Goal: Task Accomplishment & Management: Manage account settings

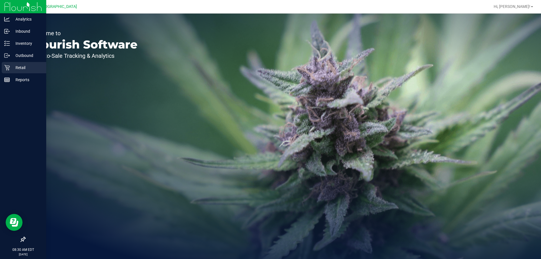
click at [21, 66] on p "Retail" at bounding box center [27, 67] width 34 height 7
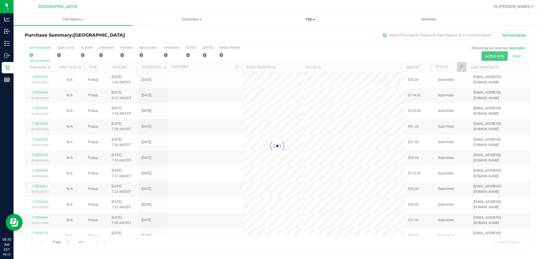
click at [307, 18] on span "Tills" at bounding box center [310, 19] width 118 height 5
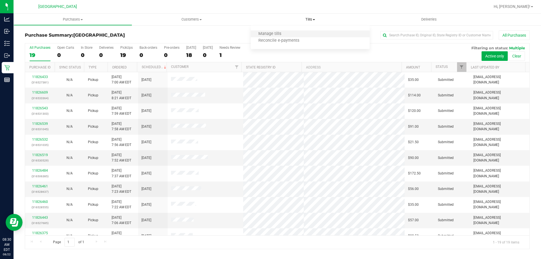
click at [297, 31] on li "Manage tills" at bounding box center [310, 34] width 119 height 7
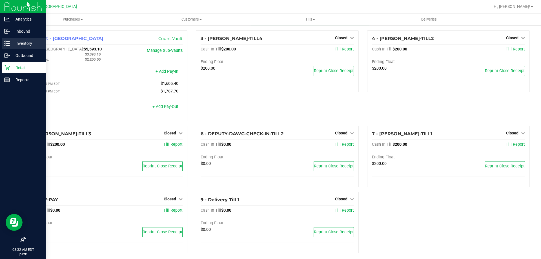
click at [18, 43] on p "Inventory" at bounding box center [27, 43] width 34 height 7
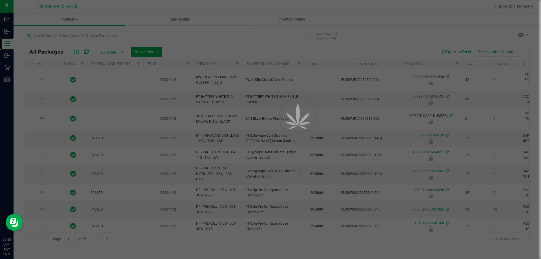
click at [0, 0] on p "Inventory" at bounding box center [0, 0] width 0 height 0
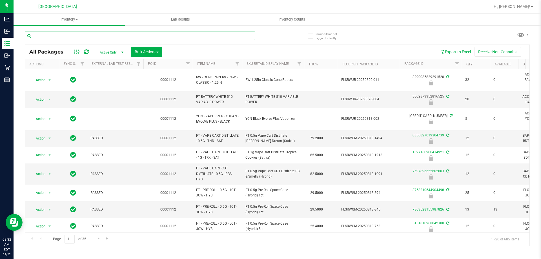
click at [112, 33] on input "text" at bounding box center [140, 36] width 230 height 8
type input "trop top"
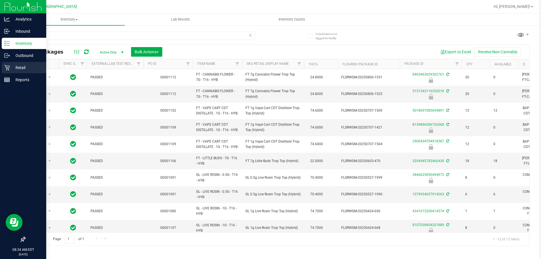
click at [29, 72] on div "Retail" at bounding box center [24, 67] width 44 height 11
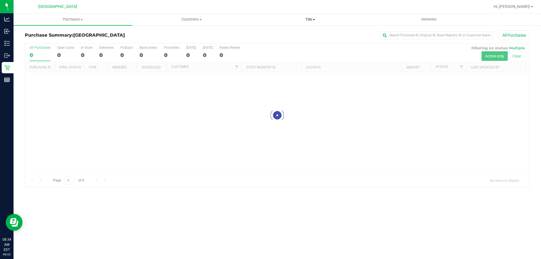
click at [309, 14] on uib-tab-heading "Tills Manage tills Reconcile e-payments" at bounding box center [310, 19] width 118 height 11
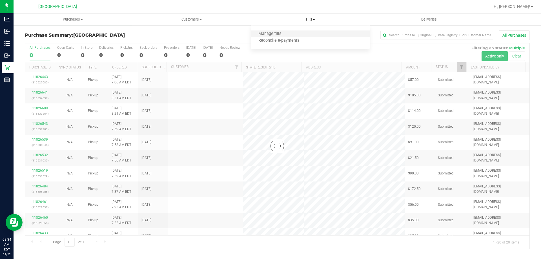
click at [304, 33] on li "Manage tills" at bounding box center [310, 34] width 119 height 7
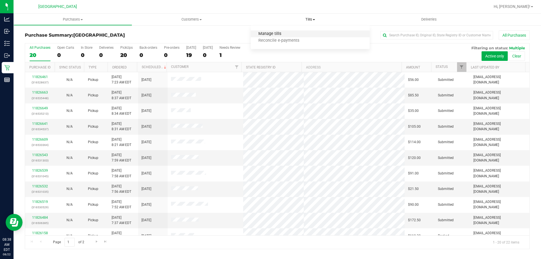
click at [288, 32] on span "Manage tills" at bounding box center [270, 34] width 38 height 5
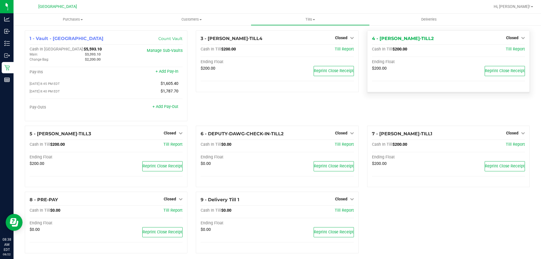
click at [521, 37] on div "4 - [PERSON_NAME]-TILL2 Closed Open Till Cash In Till $200.00 Till Report Endin…" at bounding box center [448, 61] width 162 height 62
click at [514, 37] on link "Closed" at bounding box center [515, 37] width 19 height 5
click at [506, 48] on link "Open Till" at bounding box center [511, 49] width 15 height 5
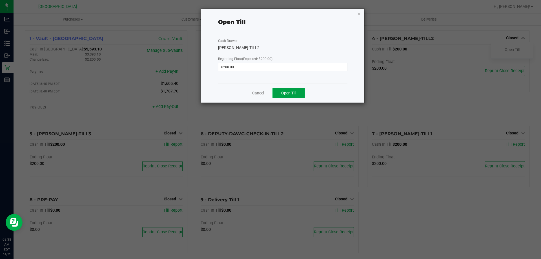
click at [283, 94] on span "Open Till" at bounding box center [288, 93] width 15 height 5
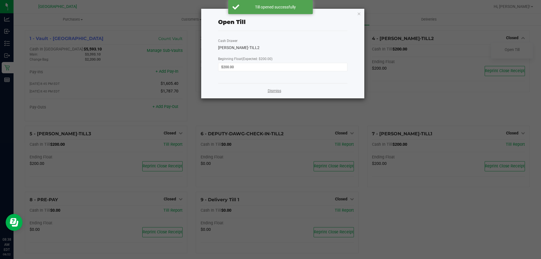
click at [275, 91] on link "Dismiss" at bounding box center [274, 91] width 14 height 6
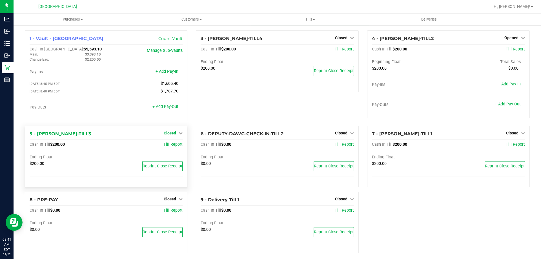
click at [169, 134] on span "Closed" at bounding box center [170, 133] width 12 height 5
click at [169, 148] on div "Open Till" at bounding box center [170, 144] width 42 height 7
click at [170, 145] on link "Open Till" at bounding box center [169, 144] width 15 height 5
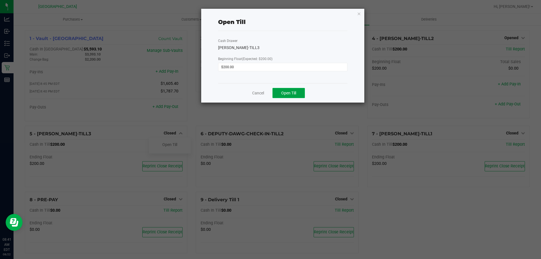
click at [296, 93] on span "Open Till" at bounding box center [288, 93] width 15 height 5
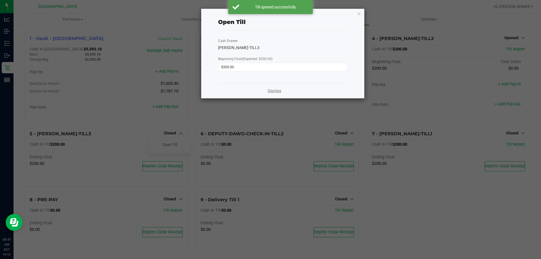
click at [273, 90] on link "Dismiss" at bounding box center [274, 91] width 14 height 6
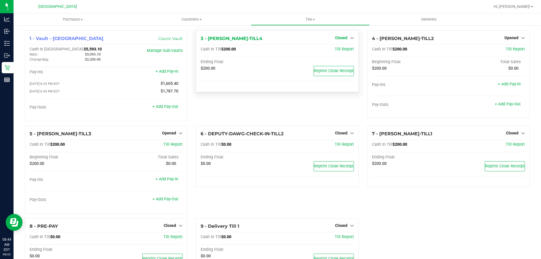
click at [338, 38] on span "Closed" at bounding box center [341, 37] width 12 height 5
click at [340, 51] on link "Open Till" at bounding box center [340, 49] width 15 height 5
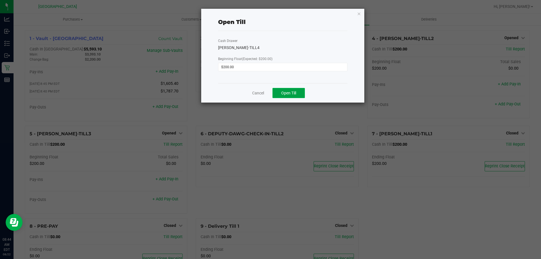
click at [293, 96] on button "Open Till" at bounding box center [288, 93] width 32 height 10
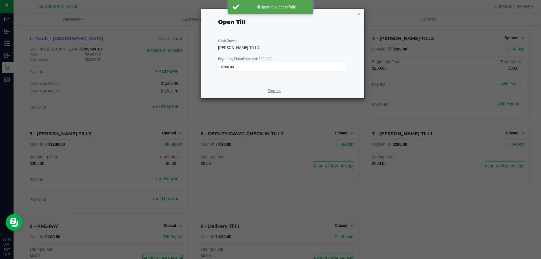
click at [279, 91] on link "Dismiss" at bounding box center [274, 91] width 14 height 6
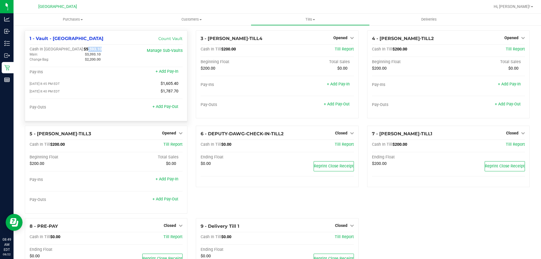
drag, startPoint x: 72, startPoint y: 49, endPoint x: 57, endPoint y: 50, distance: 14.9
click at [84, 50] on span "$5,593.10" at bounding box center [93, 49] width 18 height 5
click at [76, 52] on div "Cash In Vault: $5,593.10" at bounding box center [81, 49] width 102 height 5
drag, startPoint x: 75, startPoint y: 49, endPoint x: 59, endPoint y: 49, distance: 16.9
click at [59, 49] on div "Cash In Vault: $5,593.10" at bounding box center [81, 49] width 102 height 5
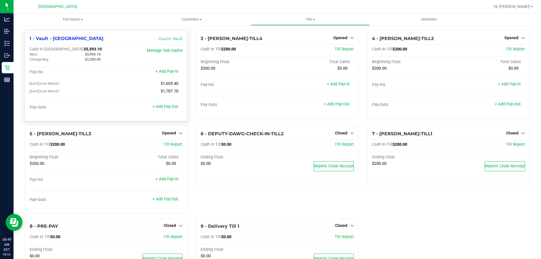
copy span "5,593.10"
